Goal: Task Accomplishment & Management: Use online tool/utility

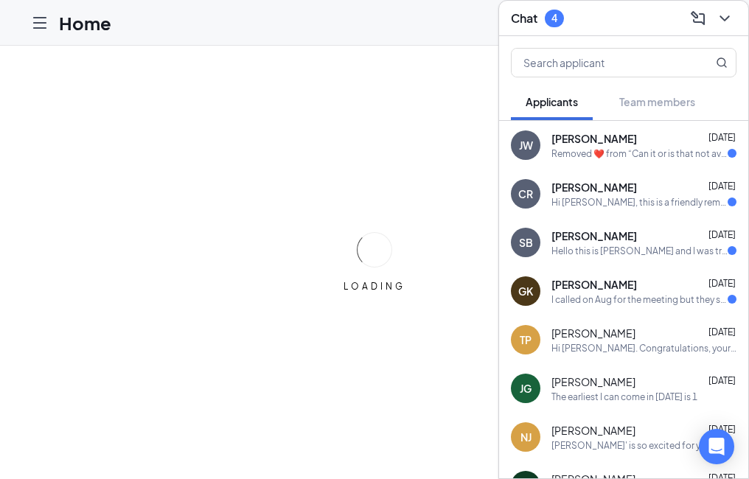
click at [738, 18] on div "Chat 4 Applicants Team members [PERSON_NAME] [DATE] Removed ❤️ from “Can it or …" at bounding box center [624, 239] width 251 height 479
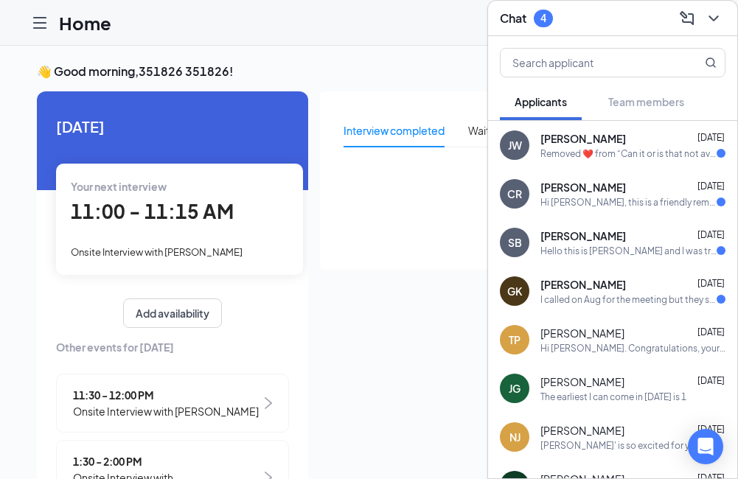
click at [732, 18] on div "Chat 4" at bounding box center [612, 18] width 249 height 35
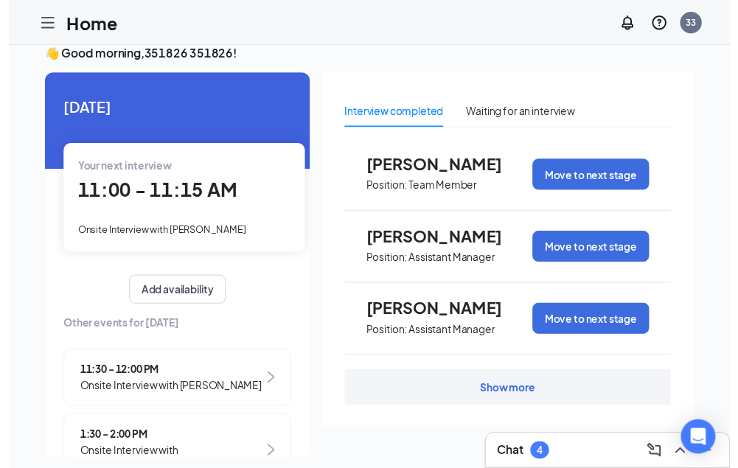
scroll to position [31, 0]
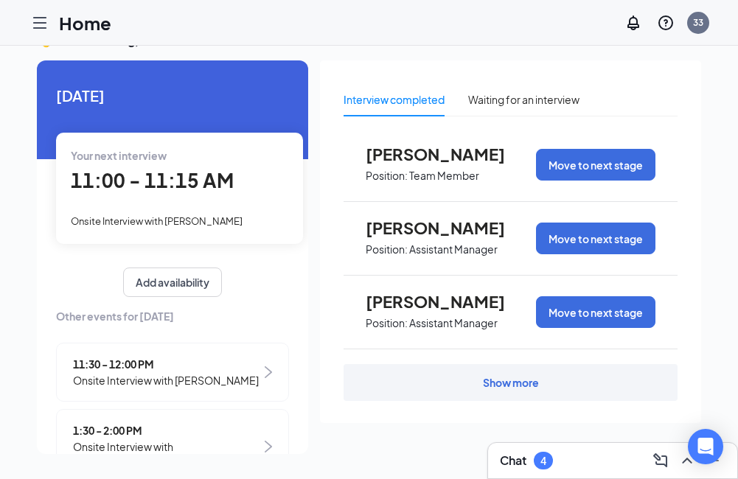
click at [411, 378] on div "Show more" at bounding box center [511, 382] width 334 height 37
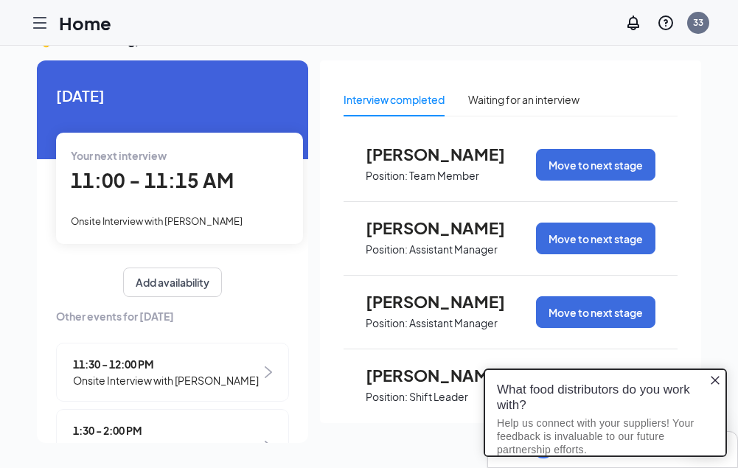
scroll to position [0, 0]
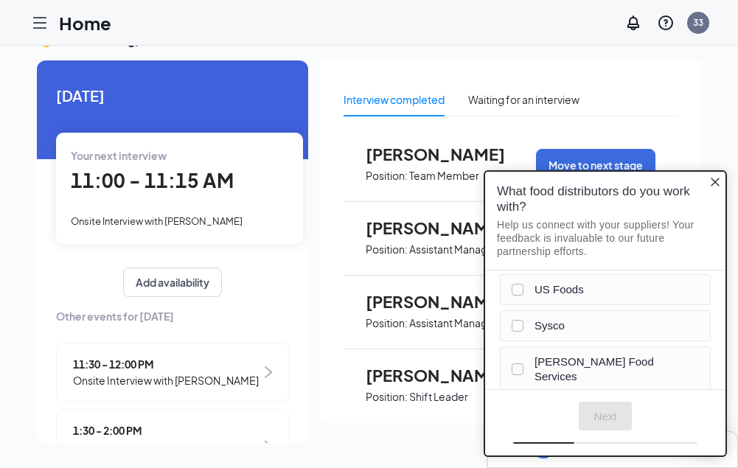
click at [709, 178] on div "What food distributors do you work with? Help us connect with your suppliers! Y…" at bounding box center [605, 220] width 240 height 99
click at [711, 178] on icon "Close button" at bounding box center [716, 182] width 12 height 12
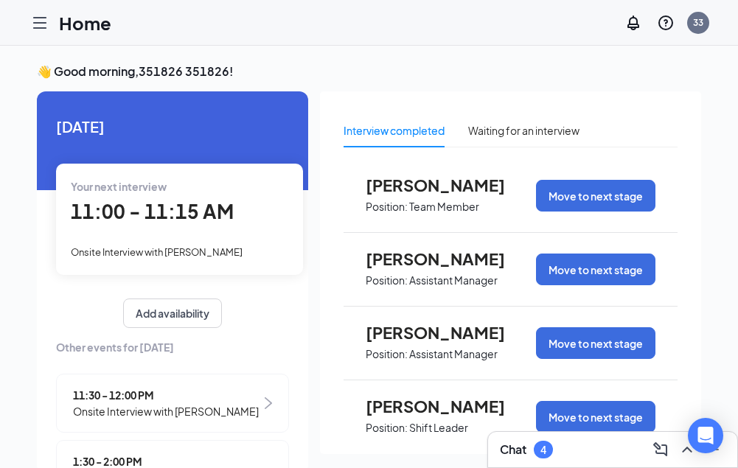
click at [44, 37] on div at bounding box center [40, 23] width 30 height 30
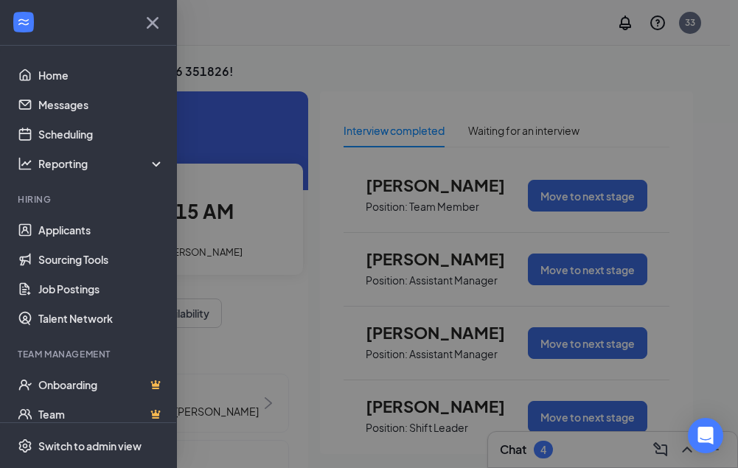
click at [44, 24] on div "Home Messages Scheduling Reporting Hiring Applicants Sourcing Tools Job Posting…" at bounding box center [369, 234] width 738 height 468
click at [641, 64] on div at bounding box center [369, 234] width 738 height 468
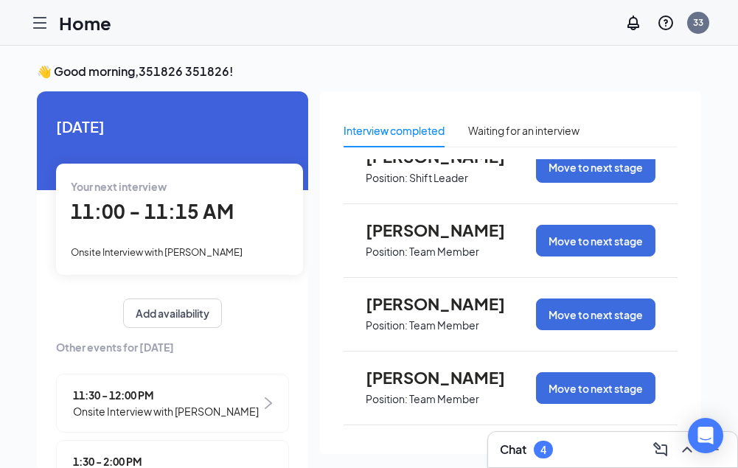
scroll to position [391, 0]
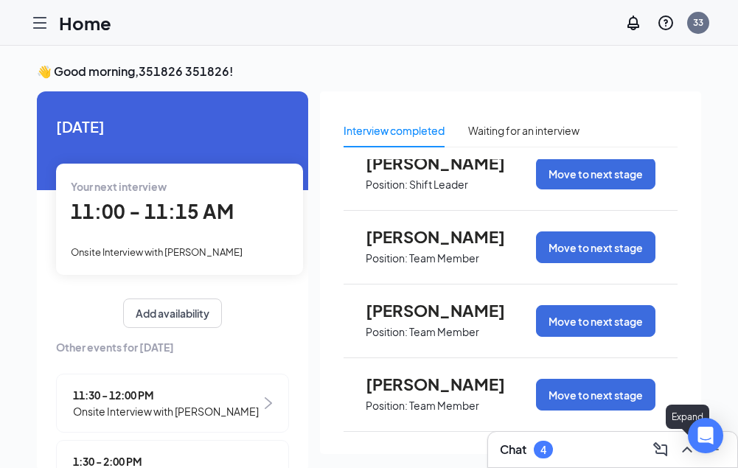
click at [687, 449] on icon "ChevronUp" at bounding box center [688, 450] width 18 height 18
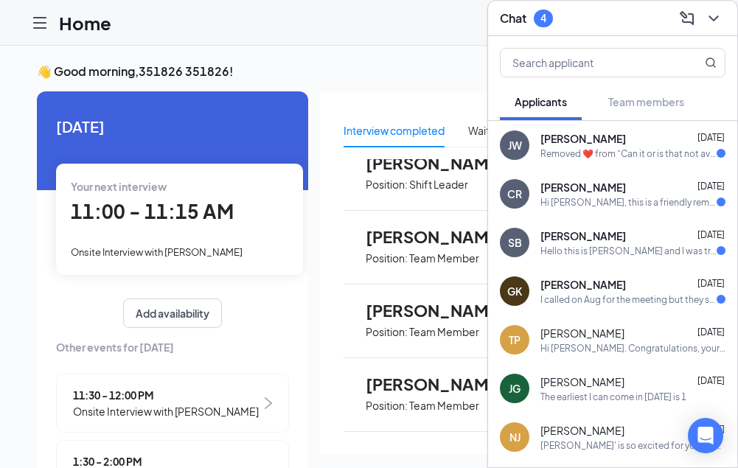
click at [373, 77] on h3 "👋 Good morning, 351826 351826 !" at bounding box center [369, 71] width 665 height 16
click at [379, 34] on div "Home 33" at bounding box center [369, 23] width 738 height 46
click at [712, 10] on icon "ChevronDown" at bounding box center [714, 19] width 18 height 18
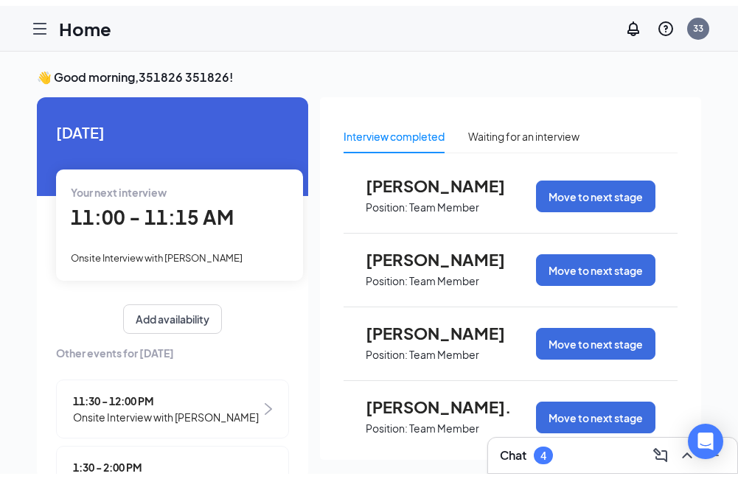
scroll to position [833, 0]
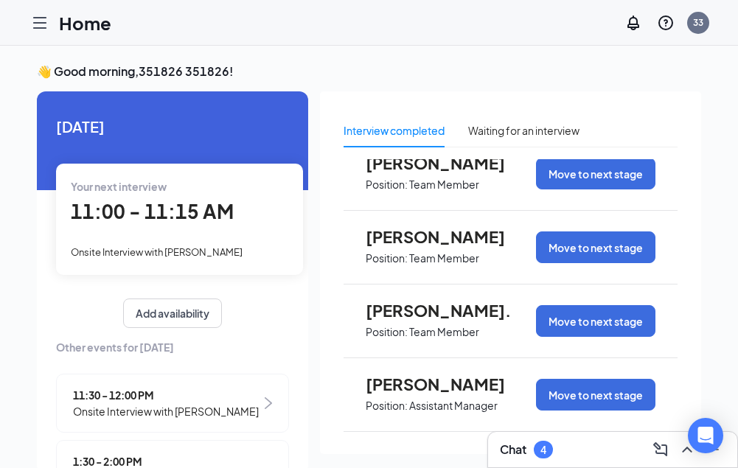
click at [48, 15] on icon "Hamburger" at bounding box center [40, 23] width 18 height 18
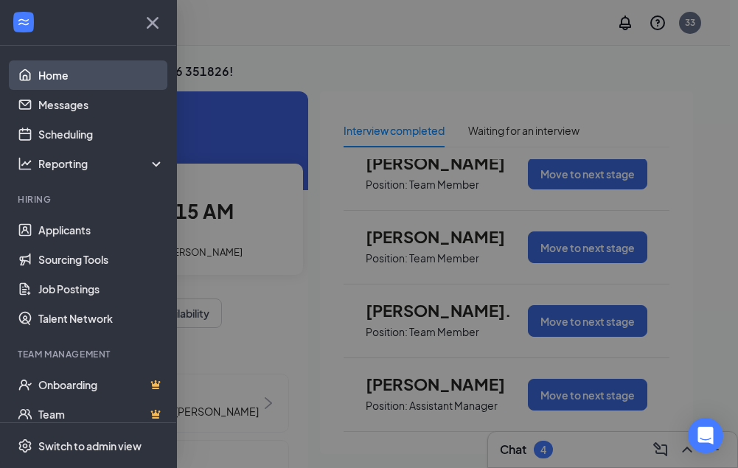
click at [52, 79] on link "Home" at bounding box center [101, 75] width 126 height 30
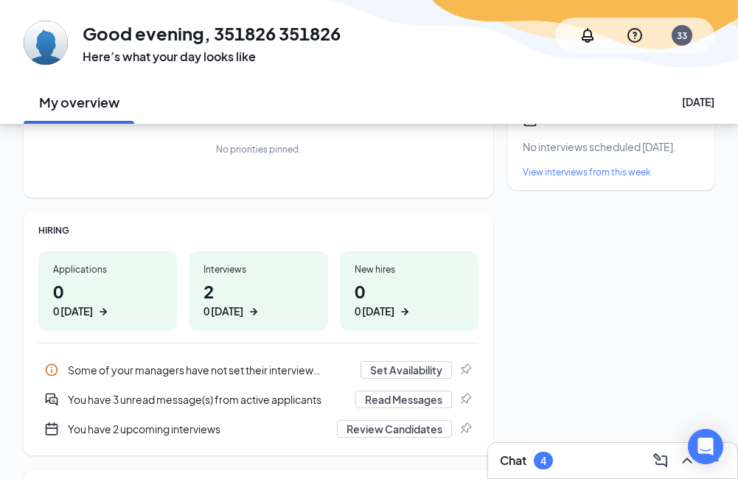
scroll to position [148, 0]
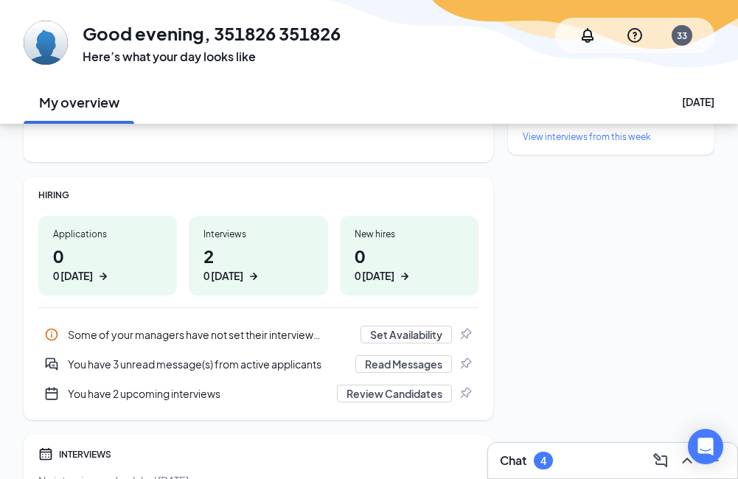
click at [70, 270] on div "0 [DATE]" at bounding box center [73, 275] width 40 height 15
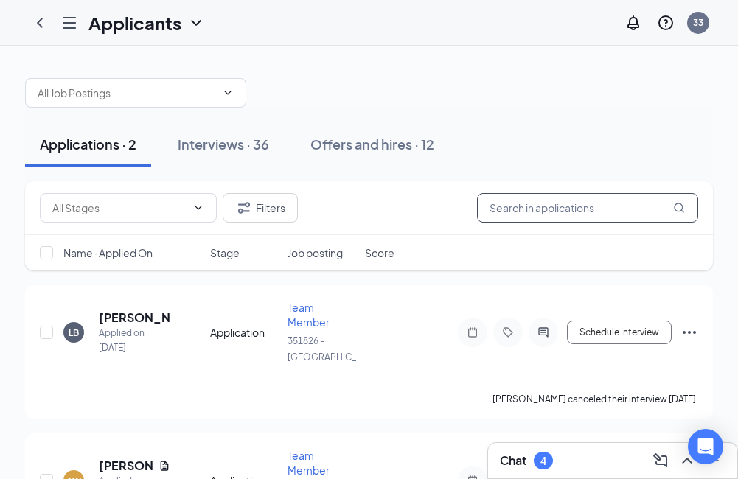
click at [582, 207] on input "text" at bounding box center [587, 208] width 221 height 30
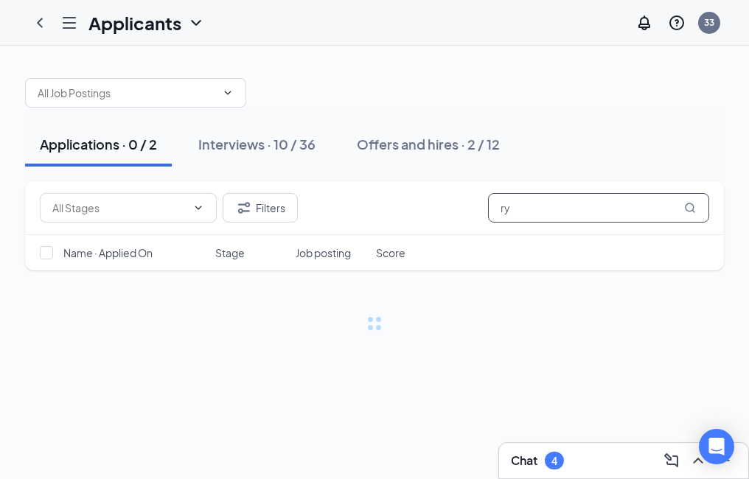
type input "r"
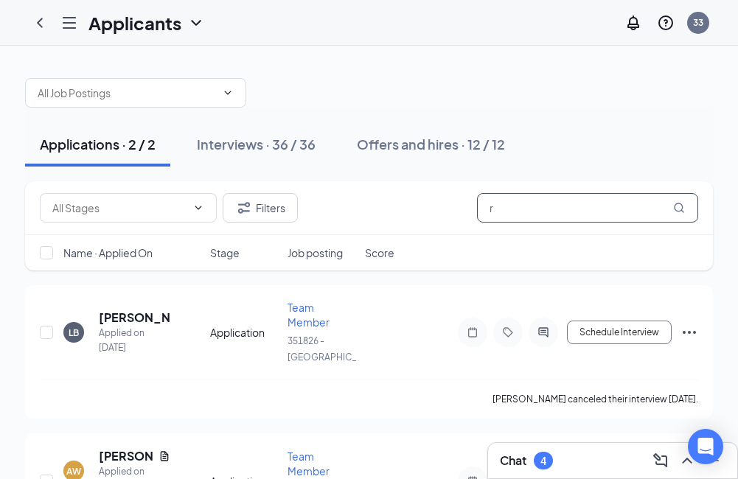
click at [581, 210] on input "r" at bounding box center [587, 208] width 221 height 30
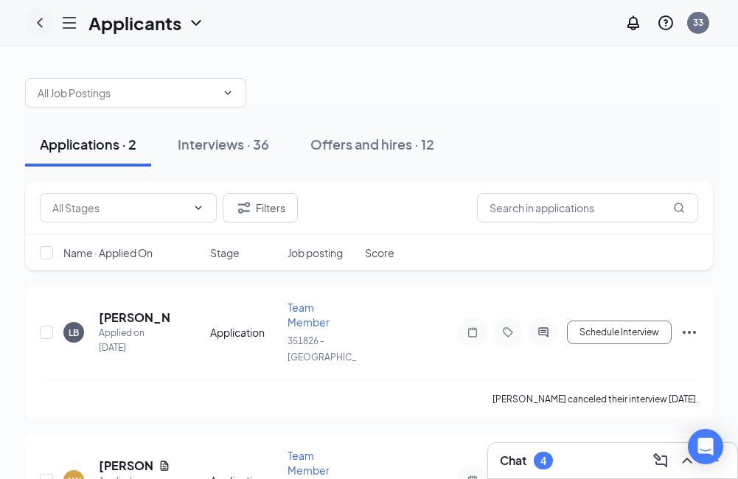
click at [44, 24] on icon "ChevronLeft" at bounding box center [40, 23] width 18 height 18
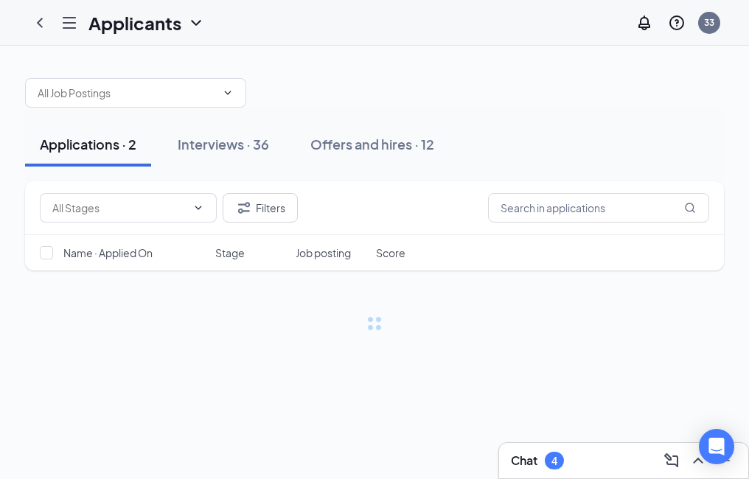
click at [116, 150] on div "Applications · 2" at bounding box center [88, 144] width 97 height 18
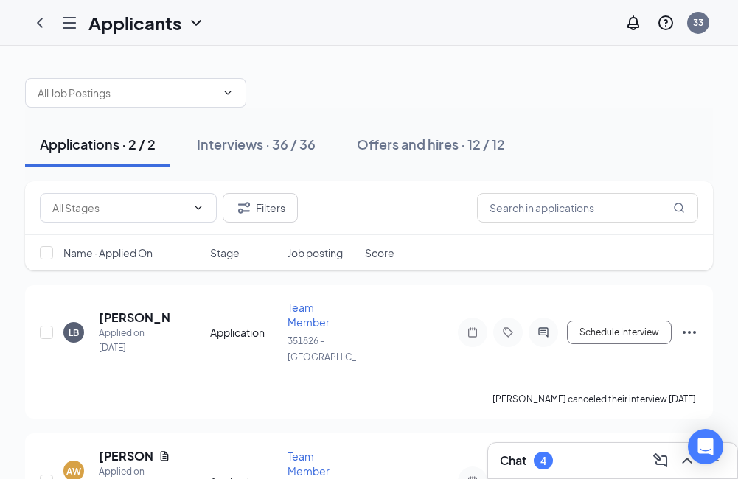
click at [93, 154] on button "Applications · 2 / 2" at bounding box center [97, 144] width 145 height 44
click at [208, 142] on div "Interviews · 36 / 36" at bounding box center [256, 144] width 119 height 18
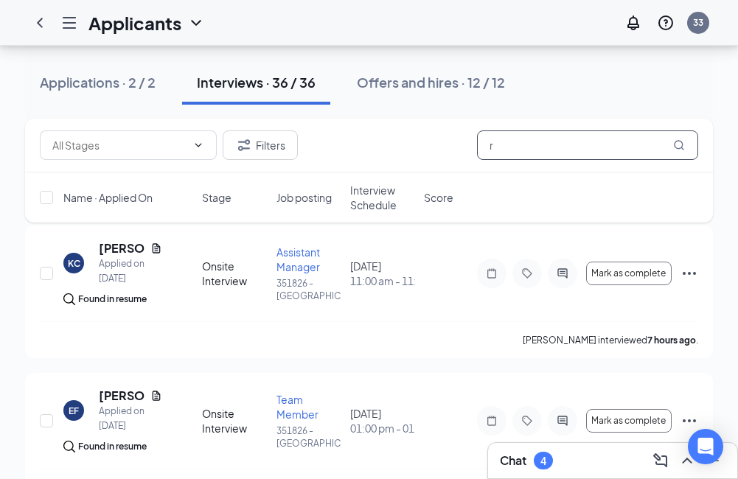
scroll to position [74, 0]
click at [496, 157] on input "r" at bounding box center [587, 146] width 221 height 30
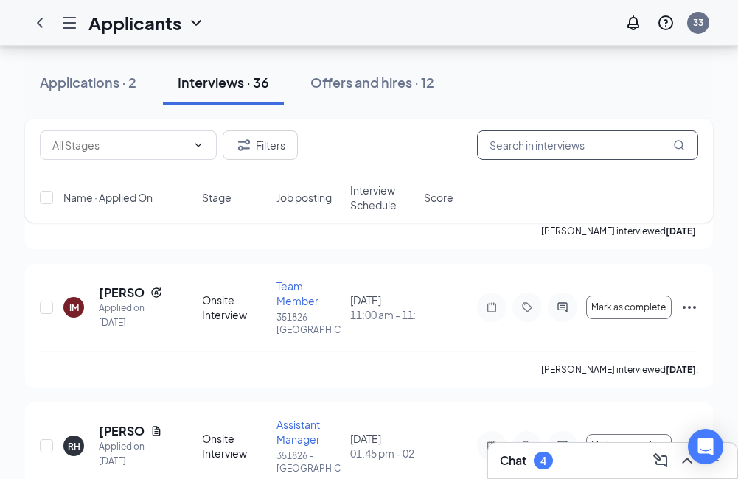
scroll to position [2065, 0]
